Goal: Browse casually

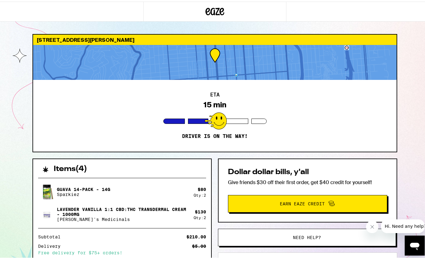
click at [77, 9] on div at bounding box center [71, 10] width 143 height 20
